Goal: Task Accomplishment & Management: Manage account settings

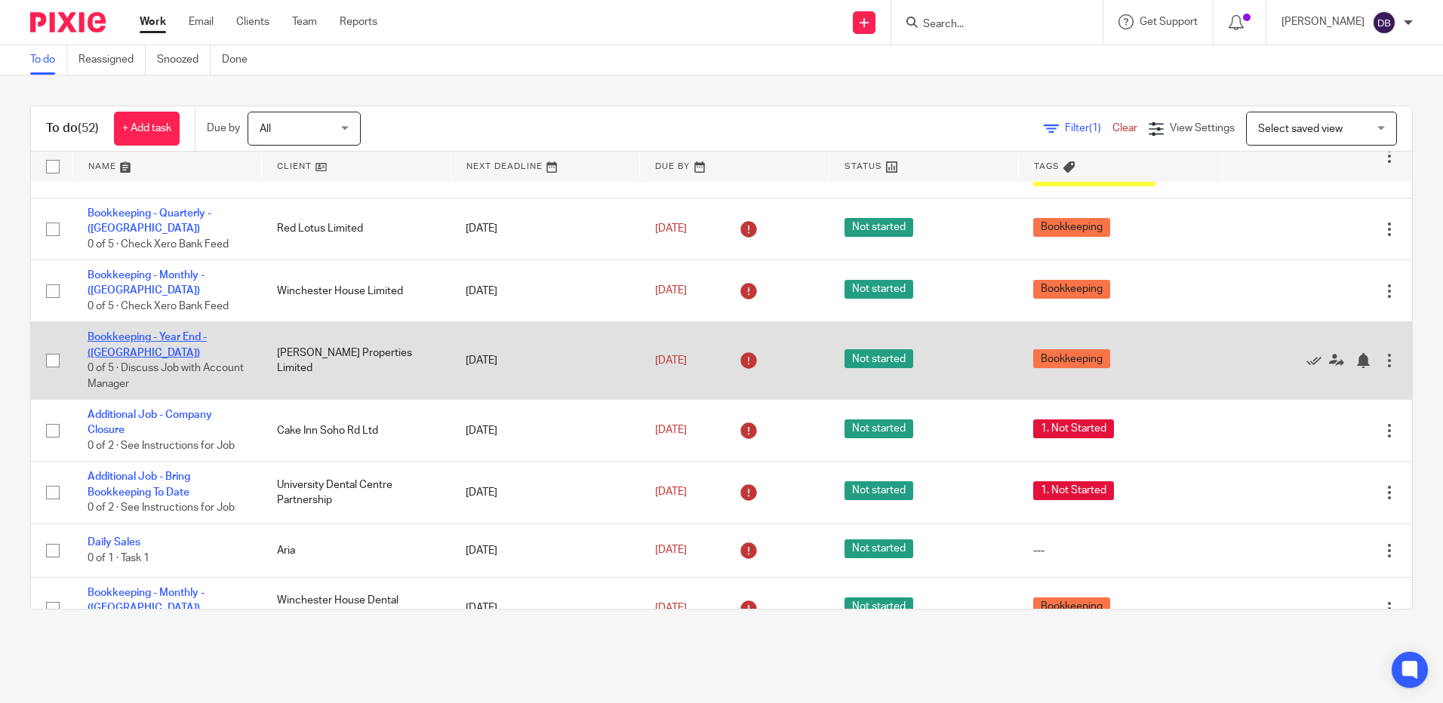
scroll to position [151, 0]
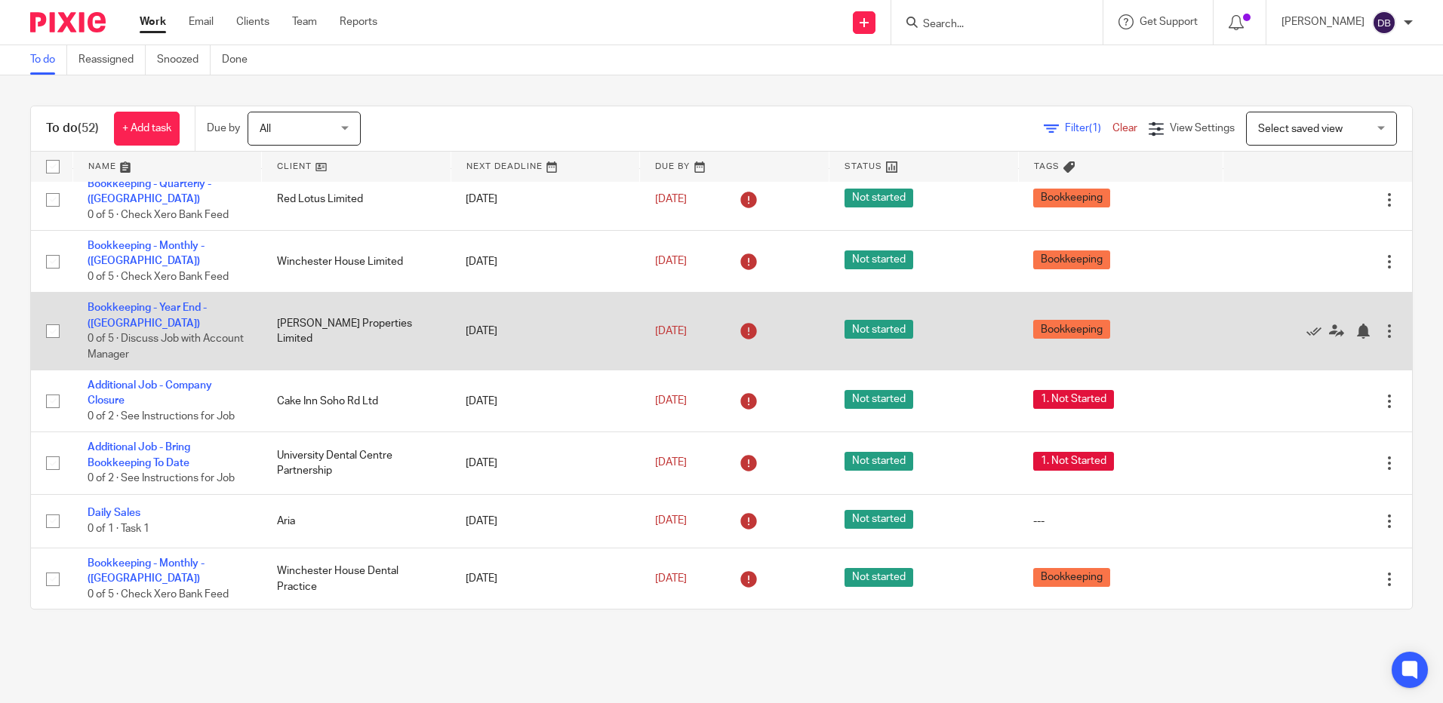
drag, startPoint x: 266, startPoint y: 318, endPoint x: 386, endPoint y: 317, distance: 119.2
click at [386, 317] on td "[PERSON_NAME] Properties Limited" at bounding box center [356, 332] width 189 height 78
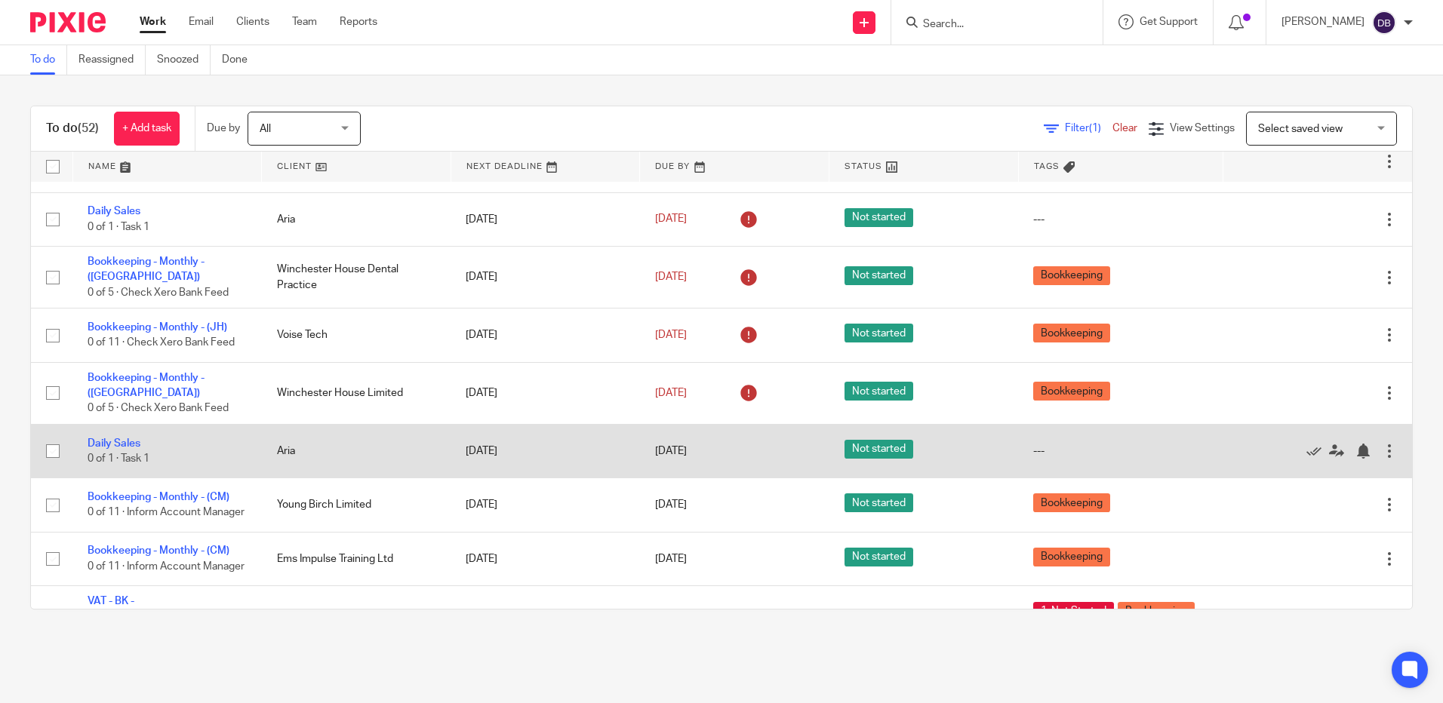
scroll to position [377, 0]
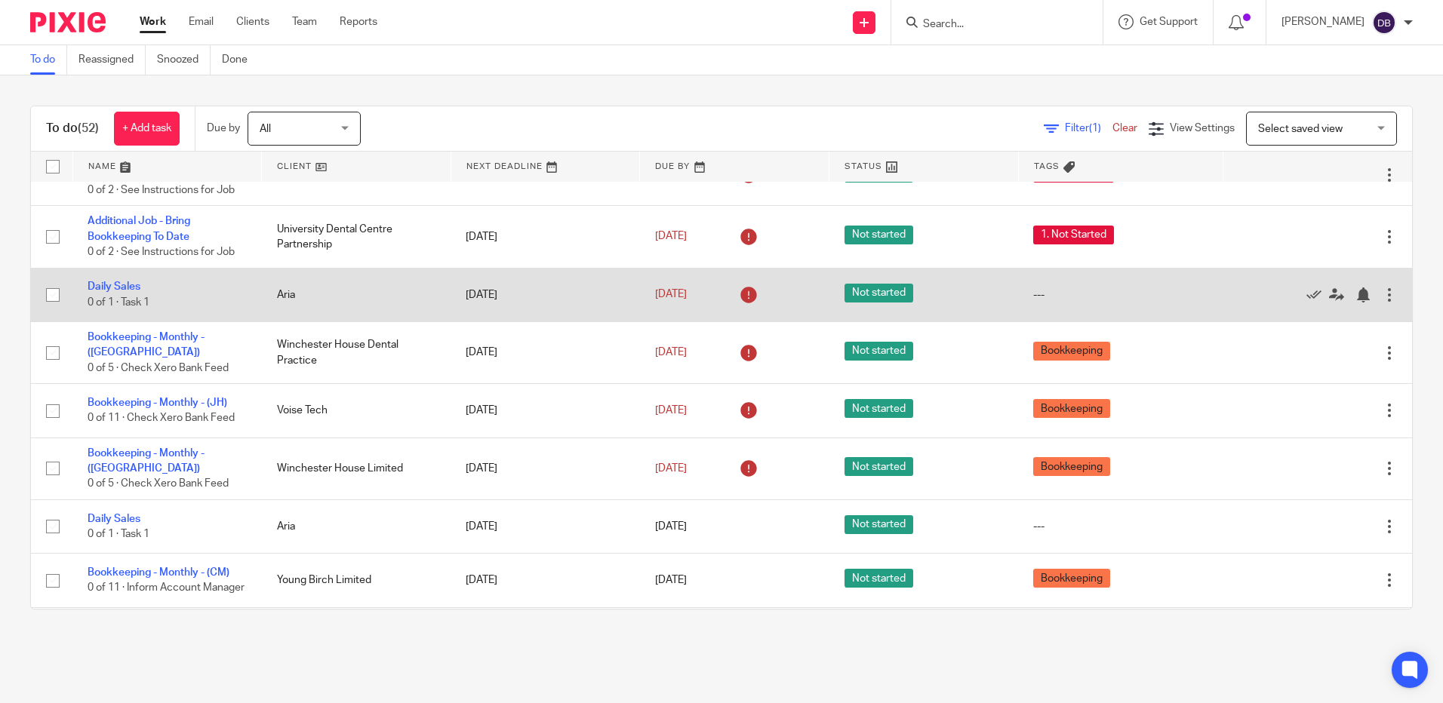
click at [49, 281] on input "checkbox" at bounding box center [52, 295] width 29 height 29
checkbox input "true"
click at [1306, 287] on icon at bounding box center [1313, 294] width 15 height 15
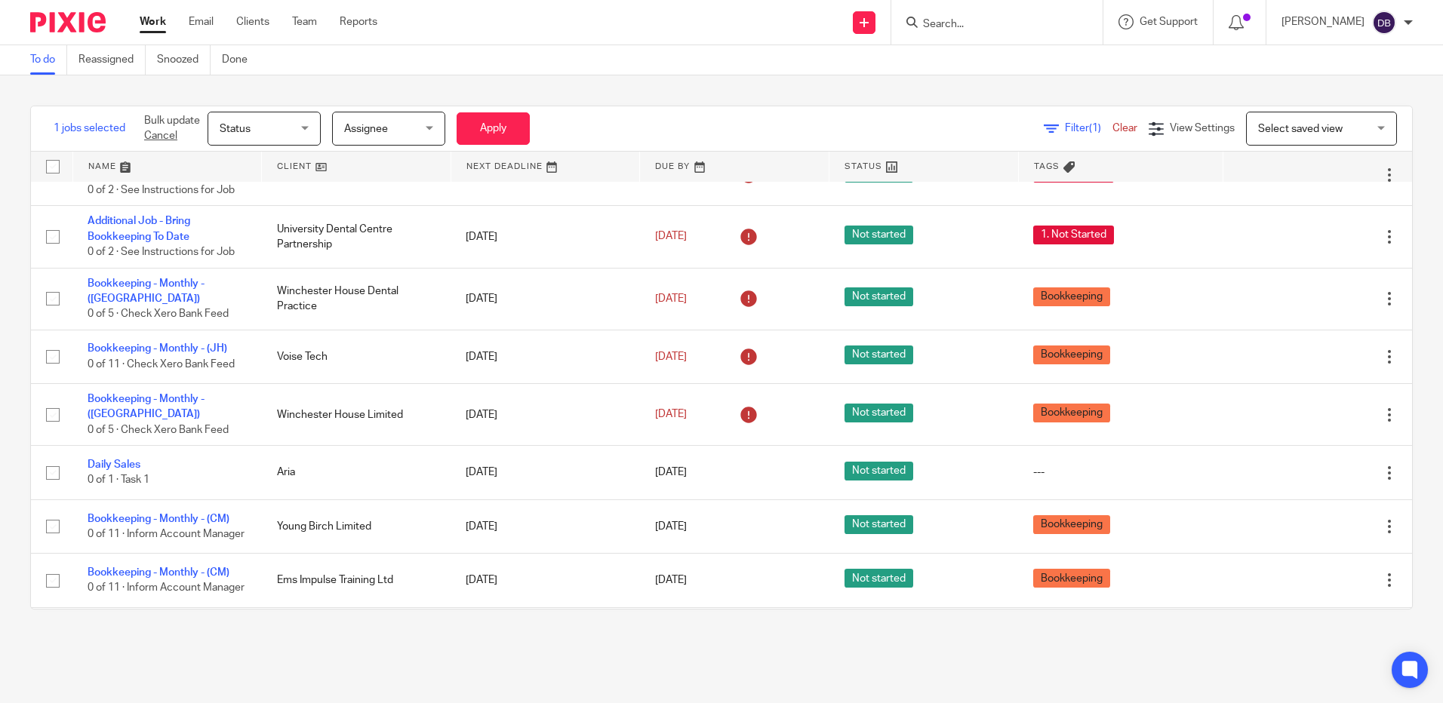
click at [173, 138] on link "Cancel" at bounding box center [160, 136] width 33 height 11
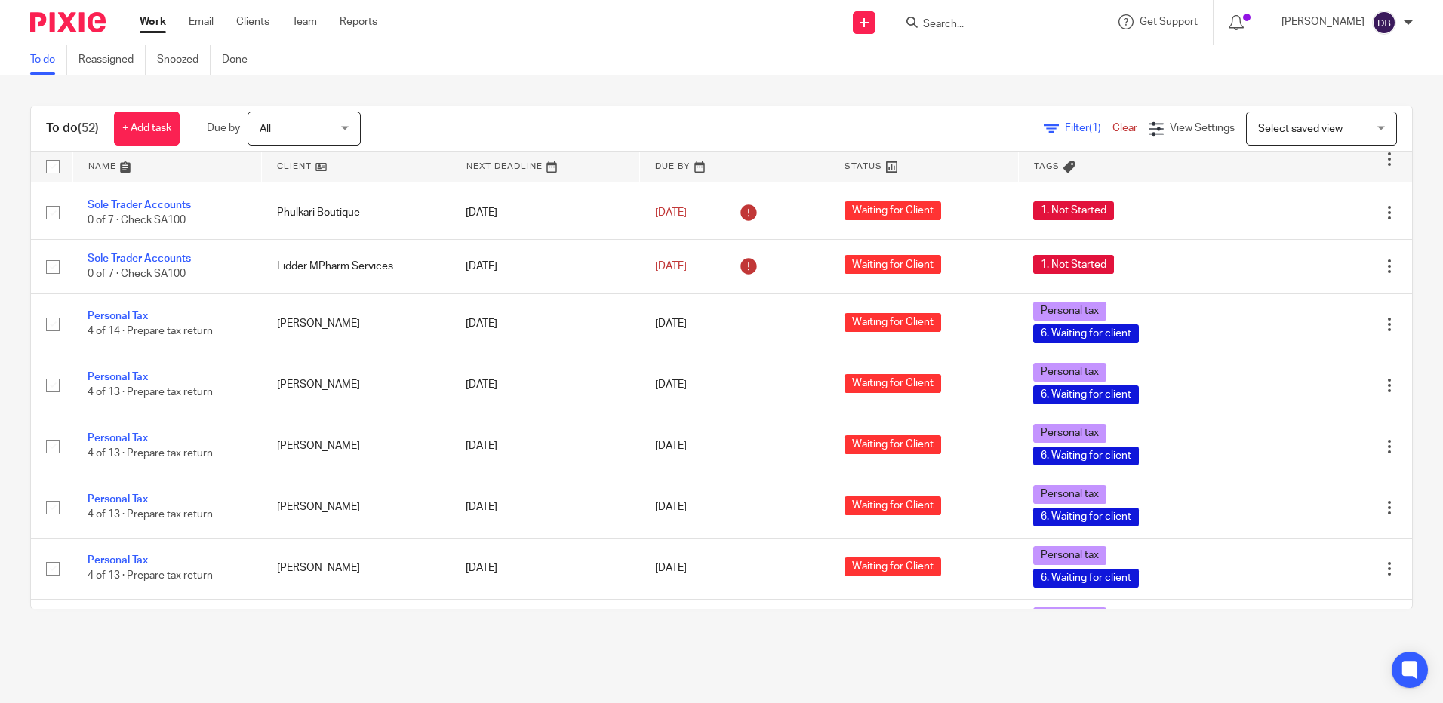
scroll to position [2189, 0]
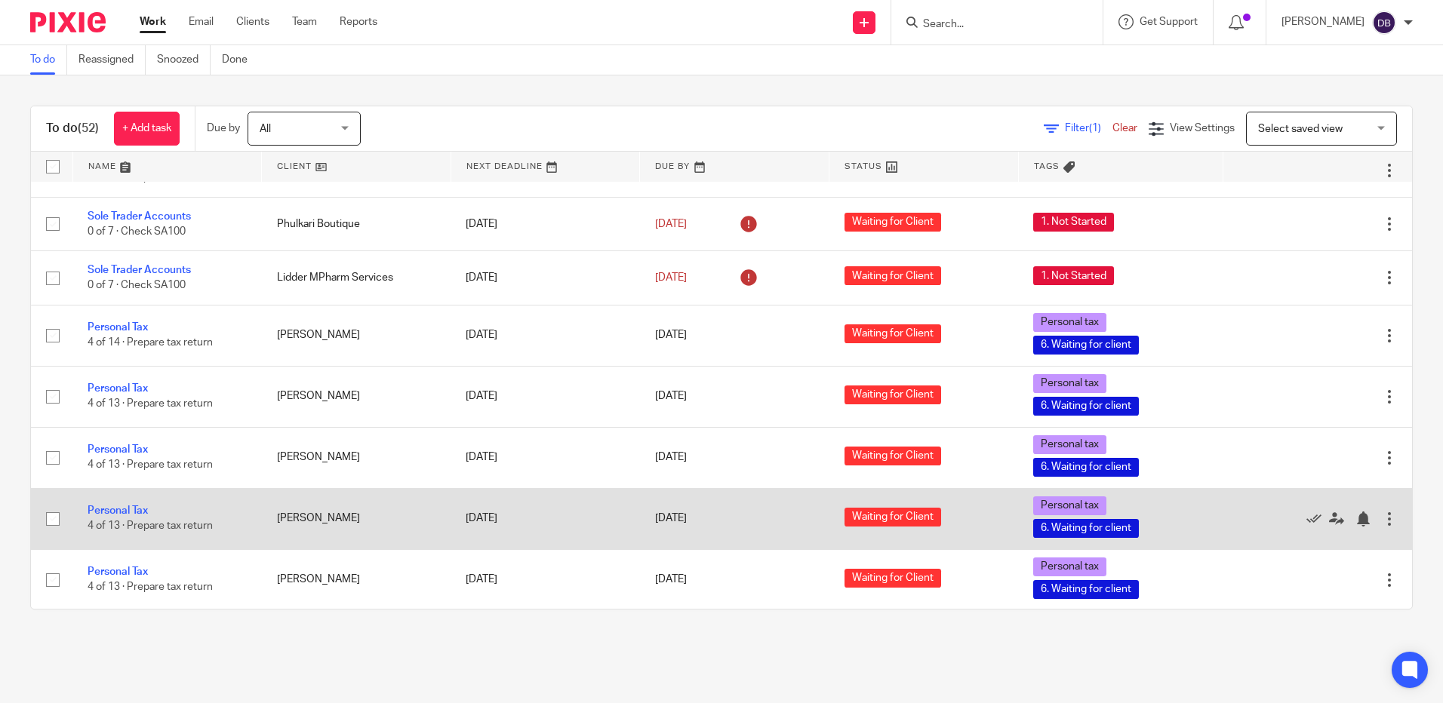
drag, startPoint x: 266, startPoint y: 435, endPoint x: 339, endPoint y: 431, distance: 72.5
click at [339, 488] on td "[PERSON_NAME]" at bounding box center [356, 518] width 189 height 61
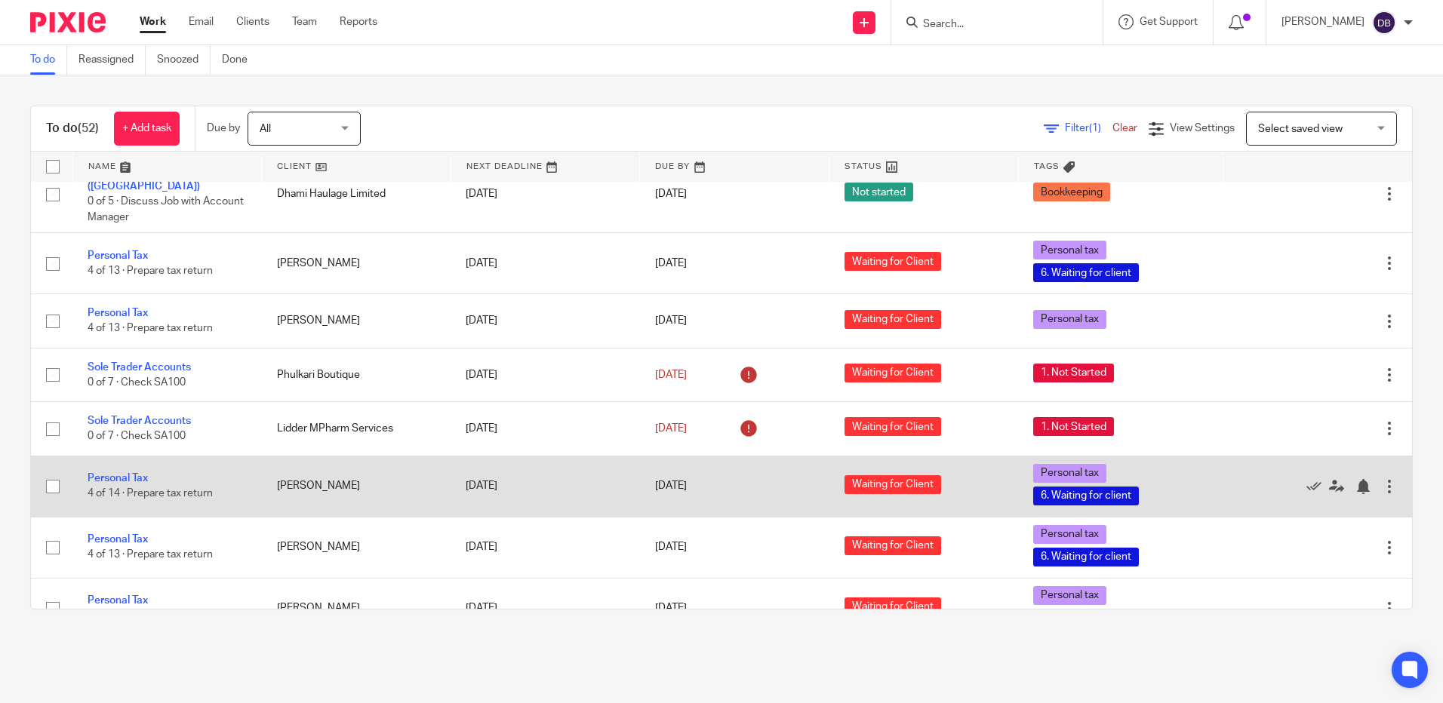
click at [51, 472] on input "checkbox" at bounding box center [52, 486] width 29 height 29
checkbox input "false"
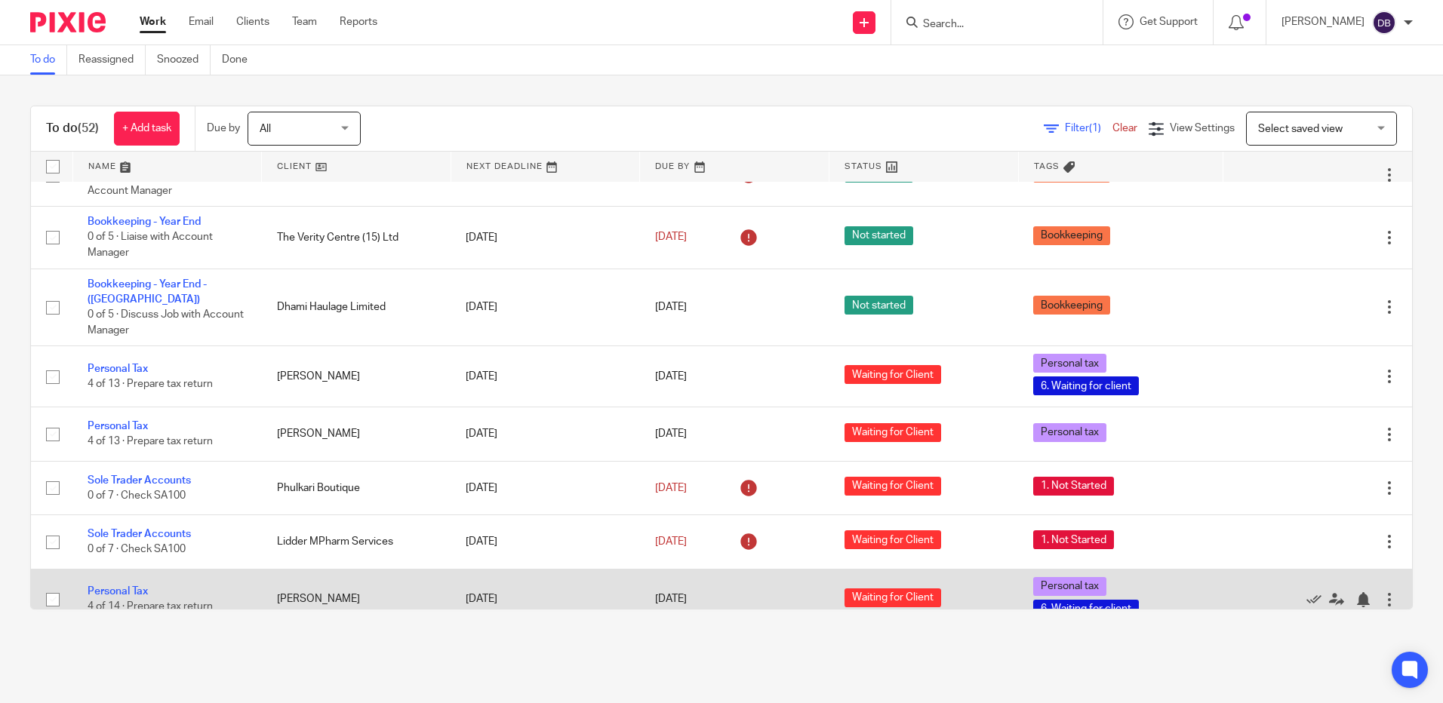
scroll to position [1887, 0]
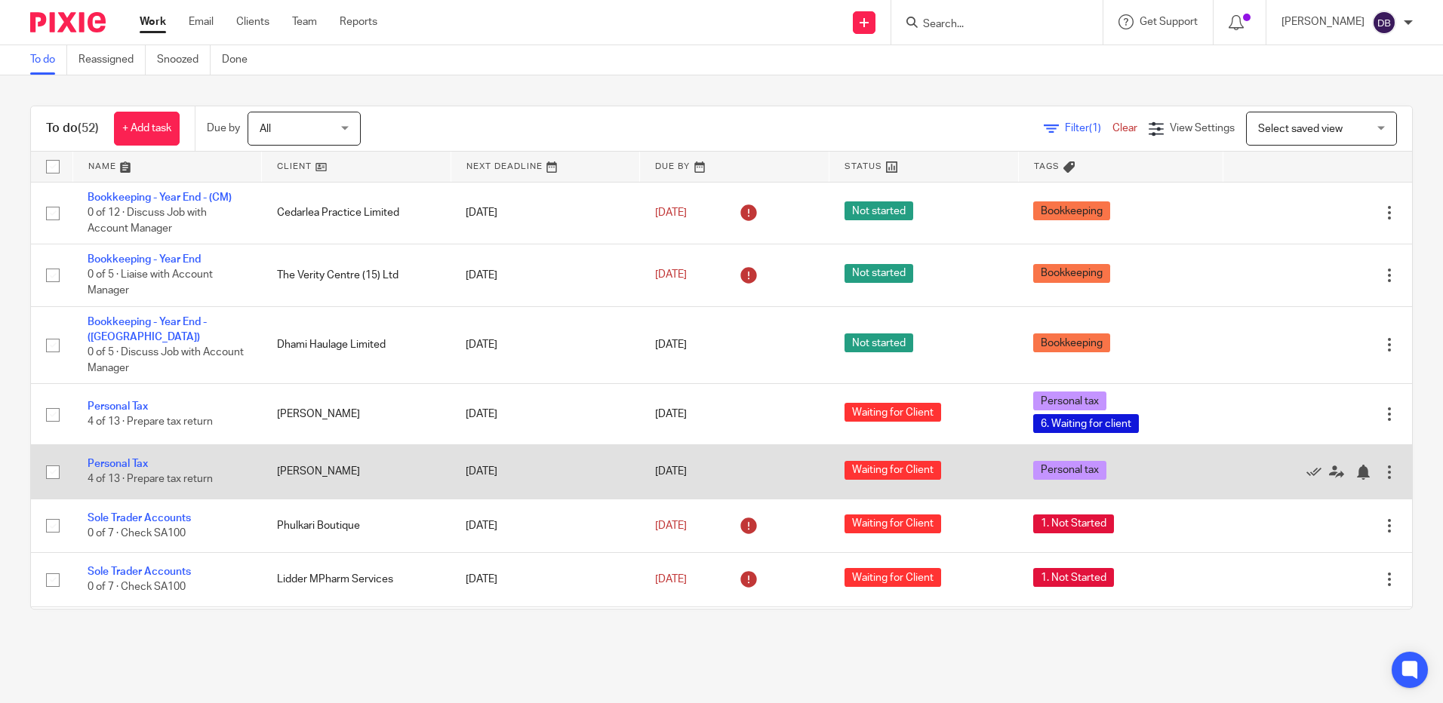
click at [55, 458] on input "checkbox" at bounding box center [52, 472] width 29 height 29
click at [47, 458] on input "checkbox" at bounding box center [52, 472] width 29 height 29
checkbox input "false"
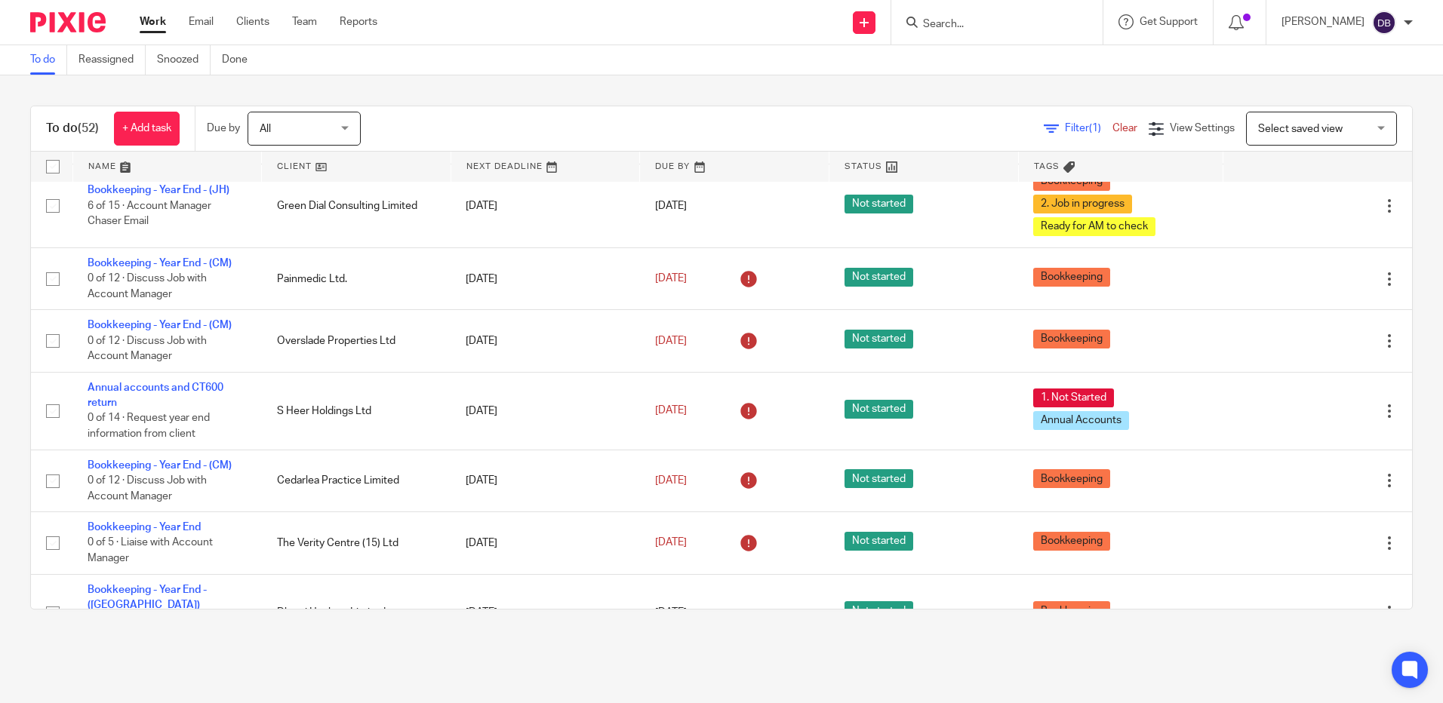
scroll to position [1585, 0]
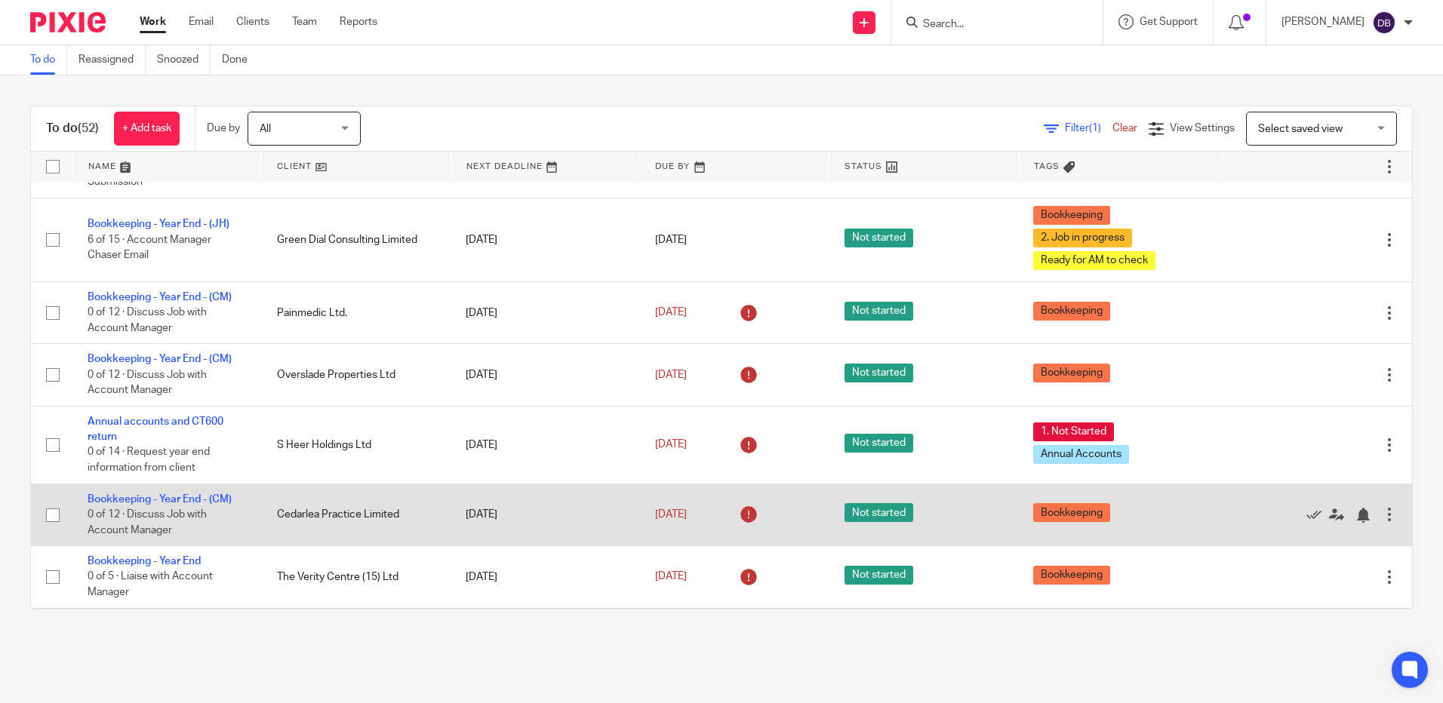
drag, startPoint x: 269, startPoint y: 451, endPoint x: 314, endPoint y: 447, distance: 45.4
click at [317, 484] on td "Cedarlea Practice Limited" at bounding box center [356, 515] width 189 height 62
drag, startPoint x: 279, startPoint y: 441, endPoint x: 269, endPoint y: 447, distance: 12.6
click at [269, 484] on td "Cedarlea Practice Limited" at bounding box center [356, 515] width 189 height 62
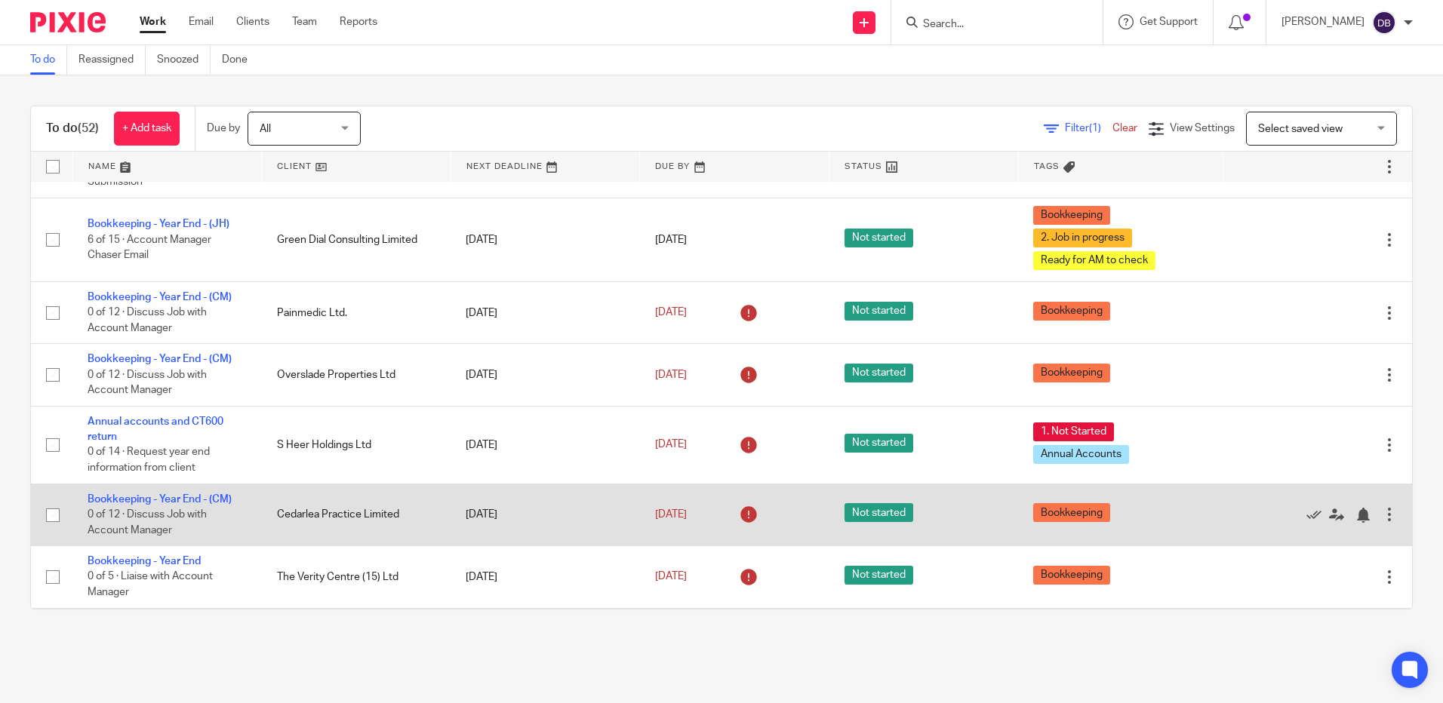
click at [275, 484] on td "Cedarlea Practice Limited" at bounding box center [356, 515] width 189 height 62
